Goal: Answer question/provide support

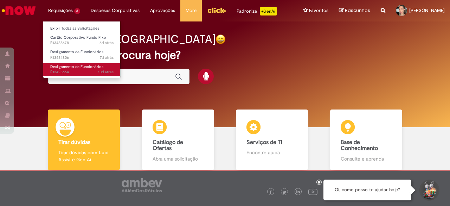
click at [76, 68] on span "Desligamento de Funcionários" at bounding box center [76, 66] width 53 height 5
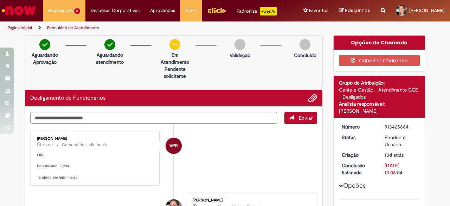
click at [164, 120] on textarea "Digite sua mensagem aqui..." at bounding box center [153, 118] width 247 height 12
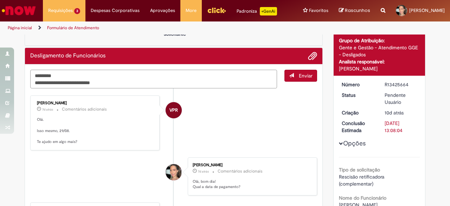
scroll to position [176, 0]
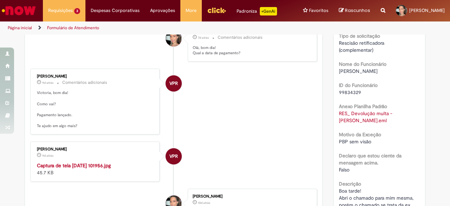
type textarea "**********"
drag, startPoint x: 389, startPoint y: 109, endPoint x: 407, endPoint y: 123, distance: 23.2
click at [407, 123] on div "Anexo Planilha Padrão RES_ Devolução multa - [PERSON_NAME].eml" at bounding box center [379, 112] width 81 height 23
copy div "RES_ Devolução multa - [PERSON_NAME].eml"
click at [223, 183] on ul "VPR [PERSON_NAME] 7d atrás 7 dias atrás Comentários adicionais [GEOGRAPHIC_DATA…" at bounding box center [173, 150] width 287 height 390
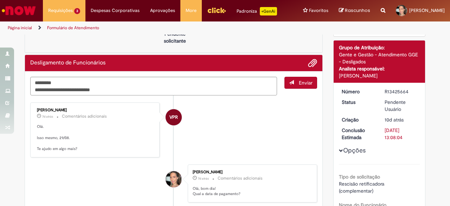
scroll to position [35, 0]
click at [302, 82] on span "Enviar" at bounding box center [306, 83] width 14 height 6
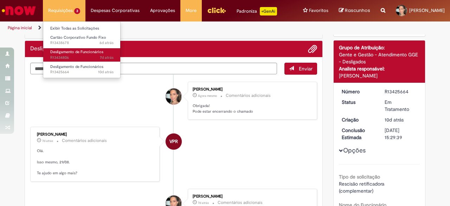
click at [75, 49] on span "Desligamento de Funcionários" at bounding box center [76, 51] width 53 height 5
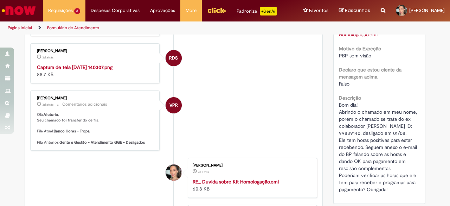
scroll to position [266, 0]
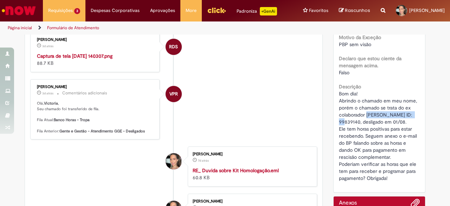
drag, startPoint x: 364, startPoint y: 113, endPoint x: 357, endPoint y: 121, distance: 11.0
click at [357, 121] on span "Bom dia! Abrindo o chamado em meu nome, porém o chamado se trata do ex colabora…" at bounding box center [379, 135] width 80 height 91
copy span "[PERSON_NAME]"
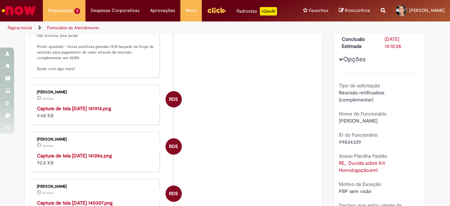
scroll to position [90, 0]
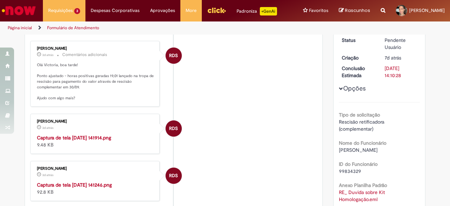
click at [112, 132] on div "[PERSON_NAME] 3d atrás 3 dias atrás Captura de tela [DATE] 141914.png 9.48 KB" at bounding box center [94, 134] width 125 height 36
click at [116, 134] on img "Histórico de tíquete" at bounding box center [95, 134] width 117 height 0
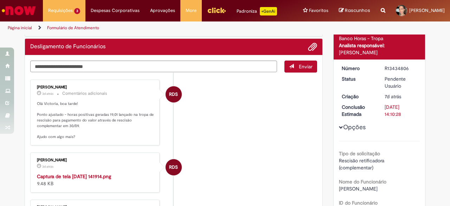
scroll to position [0, 0]
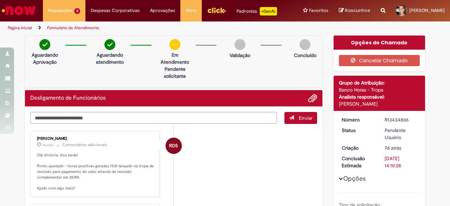
click at [97, 119] on textarea "Digite sua mensagem aqui..." at bounding box center [153, 118] width 247 height 12
type textarea "*"
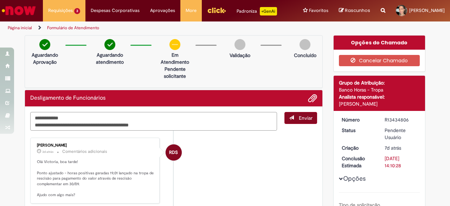
type textarea "**********"
click at [299, 118] on span "Enviar" at bounding box center [306, 118] width 14 height 6
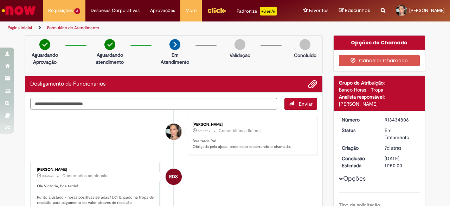
click at [244, 179] on li "RDS [PERSON_NAME] 3d atrás 3 dias atrás Comentários adicionais Olá Victoria, bo…" at bounding box center [173, 195] width 287 height 66
